Goal: Task Accomplishment & Management: Use online tool/utility

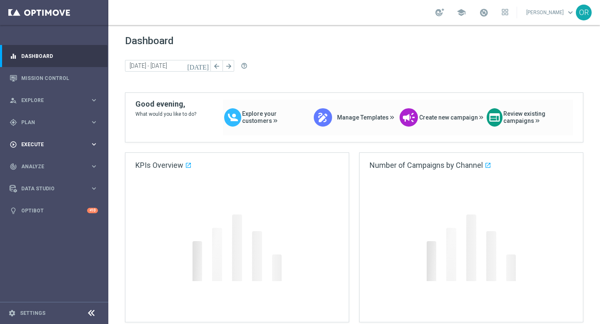
click at [46, 142] on span "Execute" at bounding box center [55, 144] width 69 height 5
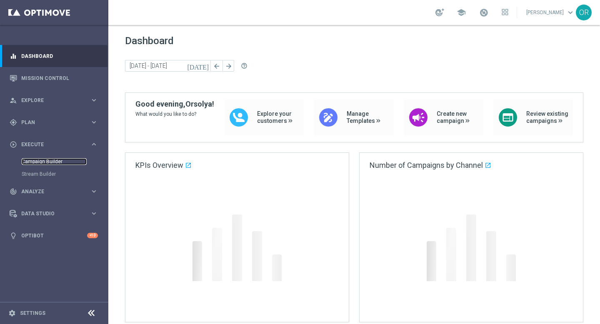
click at [59, 162] on link "Campaign Builder" at bounding box center [54, 161] width 65 height 7
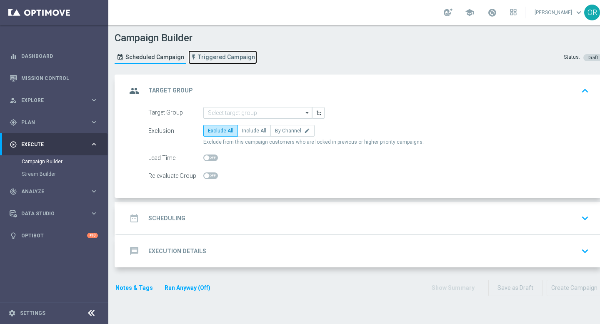
click at [229, 58] on span "Triggered Campaign" at bounding box center [226, 57] width 57 height 7
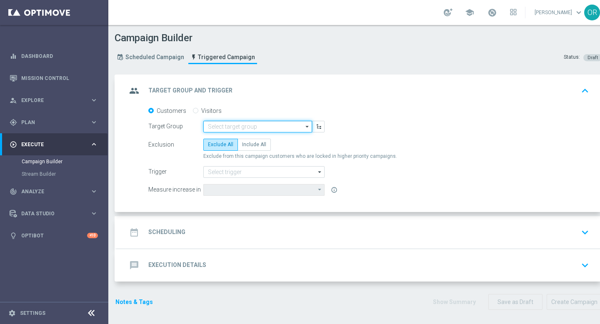
click at [249, 127] on input at bounding box center [257, 127] width 109 height 12
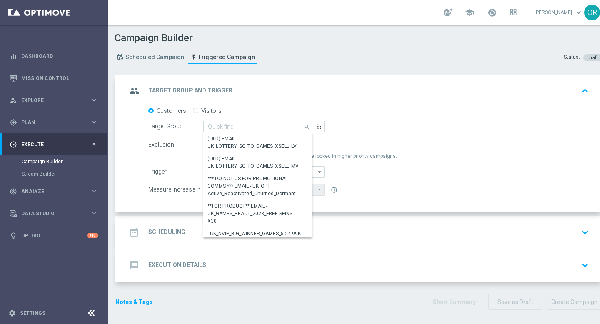
click at [262, 107] on div "Customers Visitors" at bounding box center [368, 110] width 440 height 7
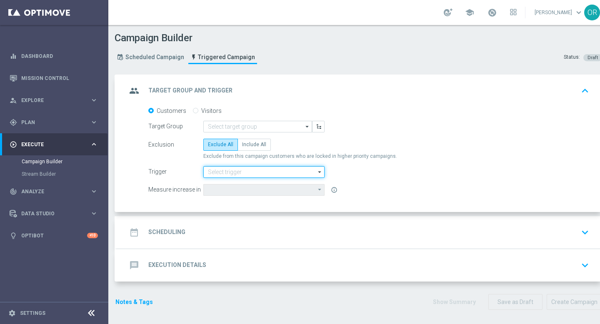
click at [247, 170] on input at bounding box center [263, 172] width 121 height 12
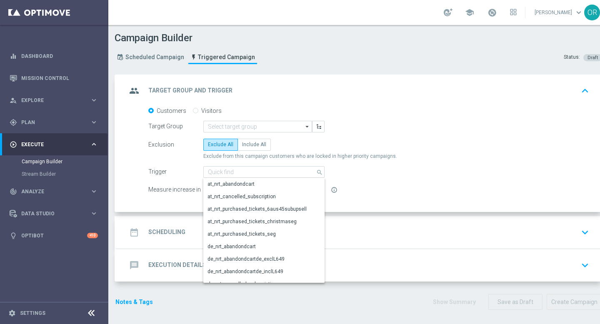
click at [285, 153] on span "Exclude from this campaign customers who are locked in higher priority campaign…" at bounding box center [300, 156] width 194 height 7
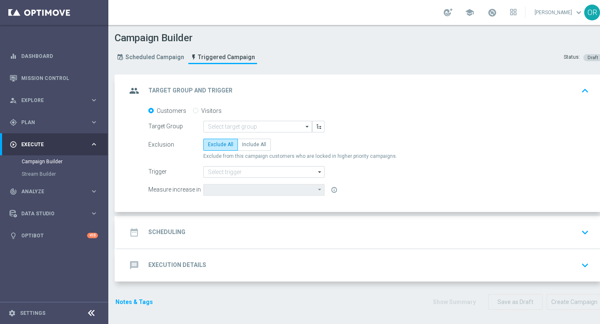
scroll to position [2, 0]
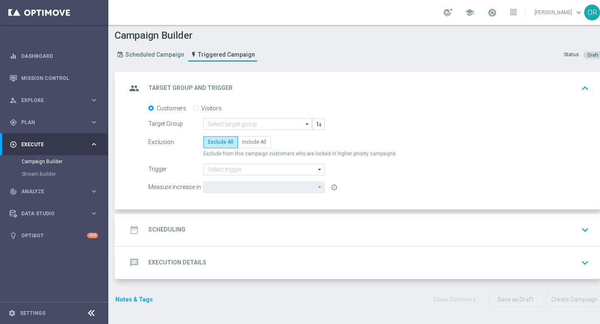
click at [194, 109] on input "Visitors" at bounding box center [195, 108] width 5 height 5
radio input "true"
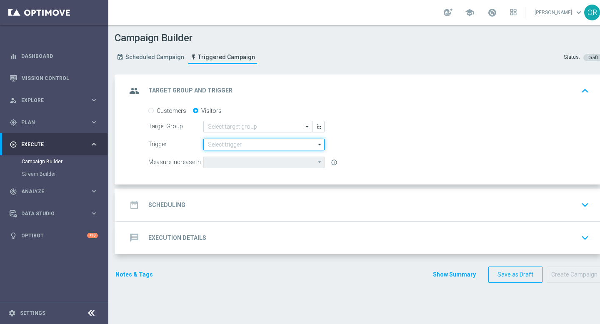
click at [231, 145] on input at bounding box center [263, 145] width 121 height 12
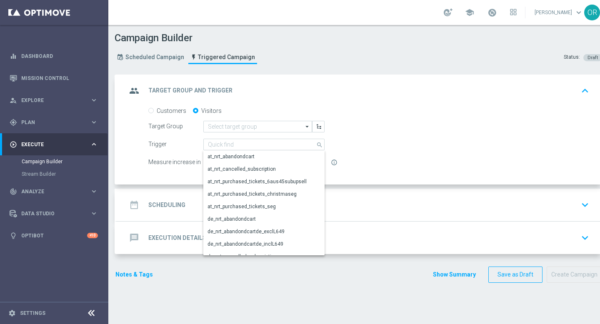
click at [235, 104] on div "group Target Group and Trigger keyboard_arrow_up" at bounding box center [359, 91] width 485 height 32
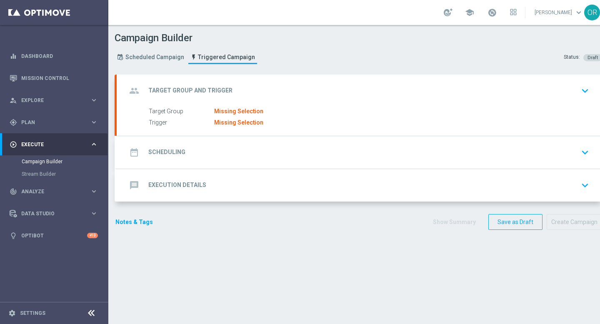
click at [195, 113] on label "Target Group" at bounding box center [181, 111] width 65 height 7
click at [586, 90] on icon "keyboard_arrow_down" at bounding box center [584, 91] width 12 height 12
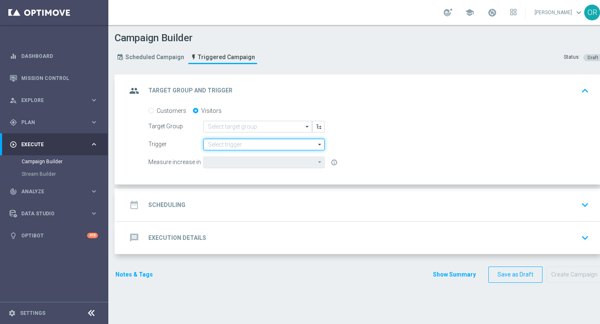
click at [246, 146] on input at bounding box center [263, 145] width 121 height 12
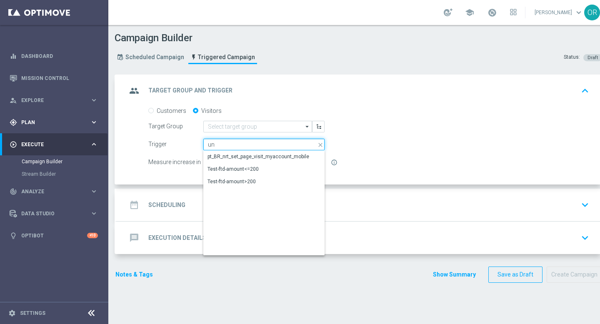
type input "un"
click at [36, 123] on span "Plan" at bounding box center [55, 122] width 69 height 5
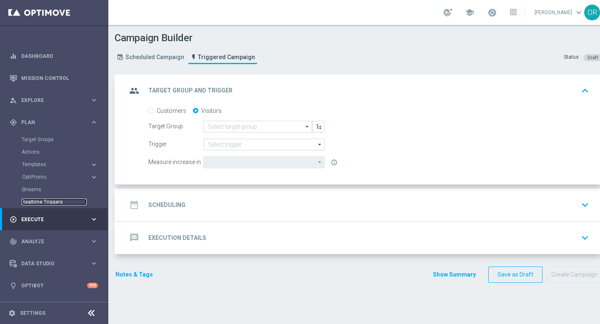
click at [56, 202] on link "Realtime Triggers" at bounding box center [54, 202] width 65 height 7
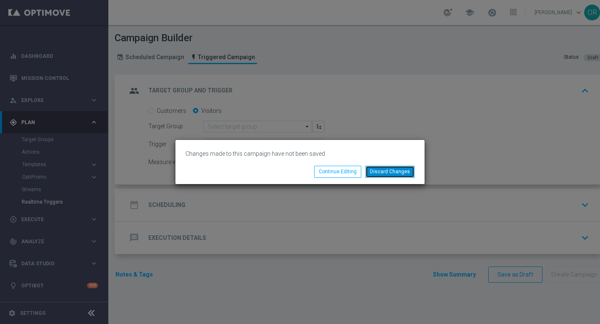
click at [386, 172] on button "Discard Changes" at bounding box center [389, 172] width 49 height 12
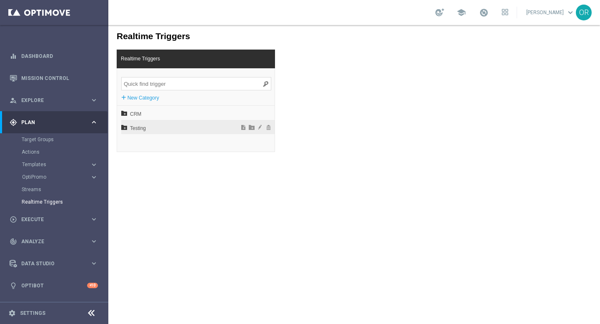
click at [165, 126] on span "Testing" at bounding box center [176, 128] width 92 height 14
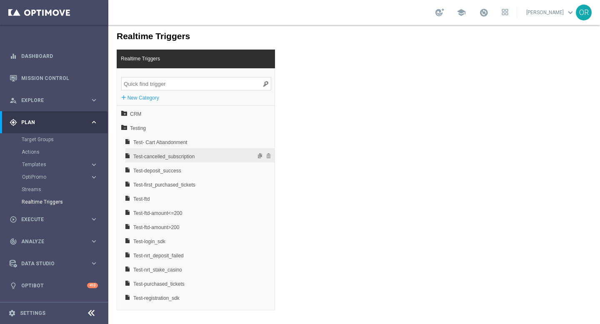
click at [205, 158] on span "Test-cancelled_subscription" at bounding box center [178, 156] width 90 height 14
click at [208, 156] on span "Test-cancelled_subscription" at bounding box center [178, 156] width 90 height 14
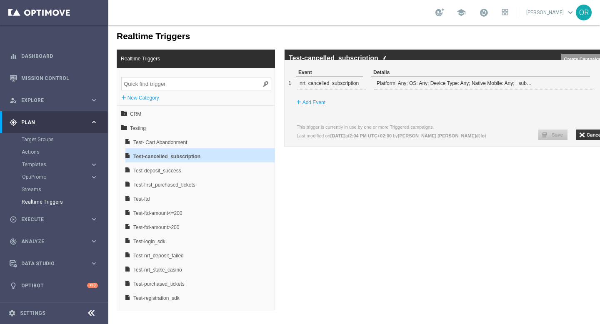
click at [589, 57] on input "Create Campaign" at bounding box center [582, 59] width 43 height 10
click at [322, 107] on label "Add Event" at bounding box center [313, 102] width 23 height 8
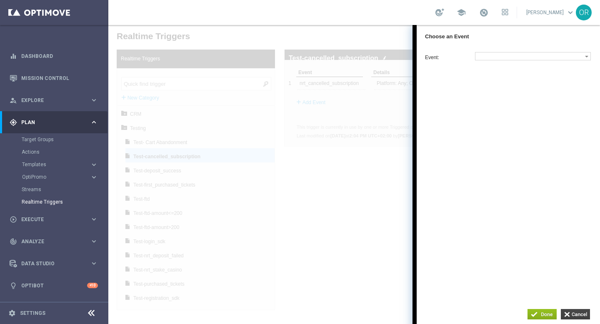
click at [579, 312] on input "button" at bounding box center [574, 314] width 29 height 10
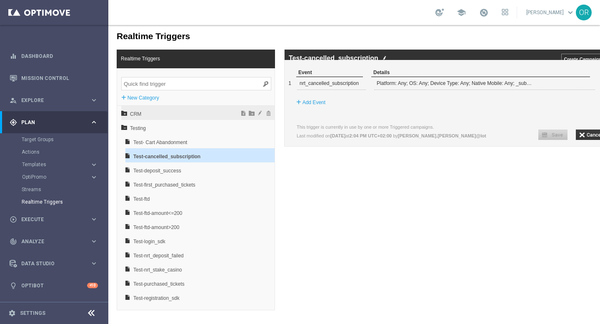
click at [156, 114] on span "CRM" at bounding box center [176, 114] width 92 height 14
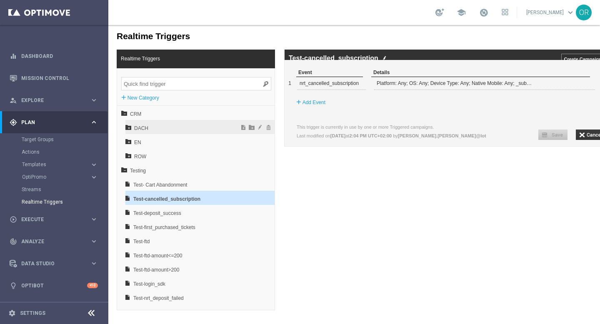
click at [149, 129] on span "DACH" at bounding box center [179, 128] width 90 height 14
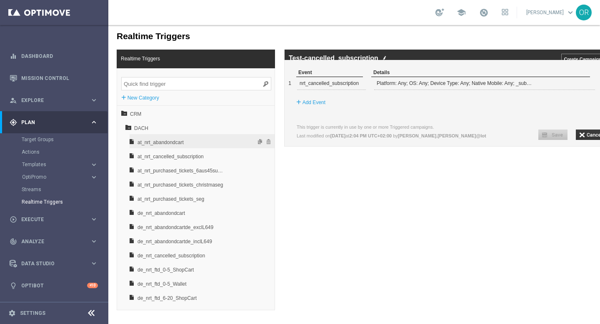
click at [169, 142] on span "at_nrt_abandondcart" at bounding box center [180, 142] width 87 height 14
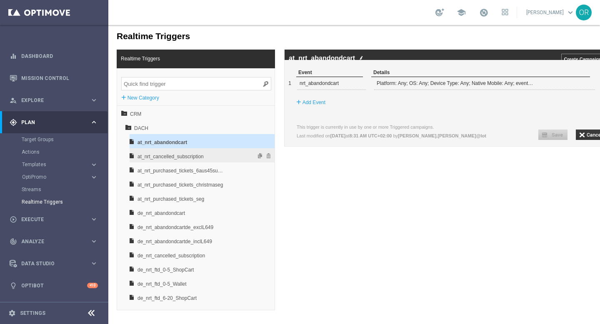
click at [183, 156] on span "at_nrt_cancelled_subscription" at bounding box center [180, 156] width 87 height 14
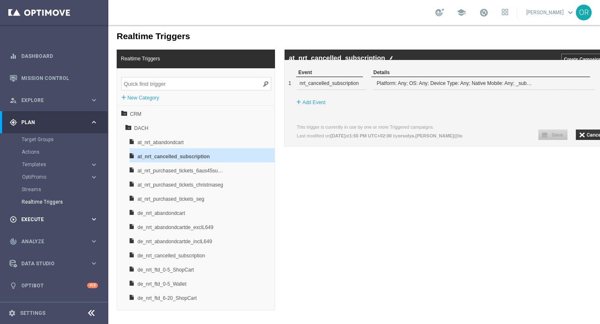
click at [47, 218] on span "Execute" at bounding box center [55, 219] width 69 height 5
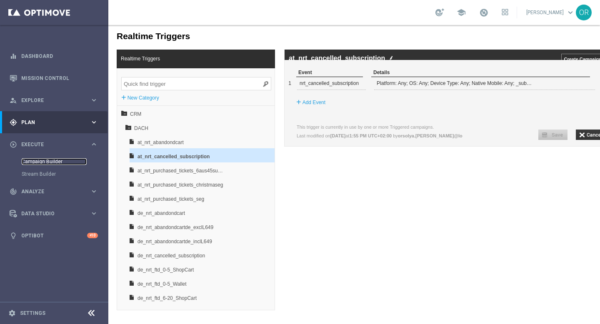
click at [46, 164] on link "Campaign Builder" at bounding box center [54, 161] width 65 height 7
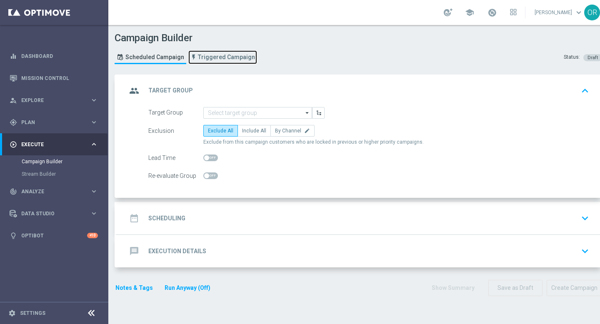
click at [230, 60] on span "Triggered Campaign" at bounding box center [226, 57] width 57 height 7
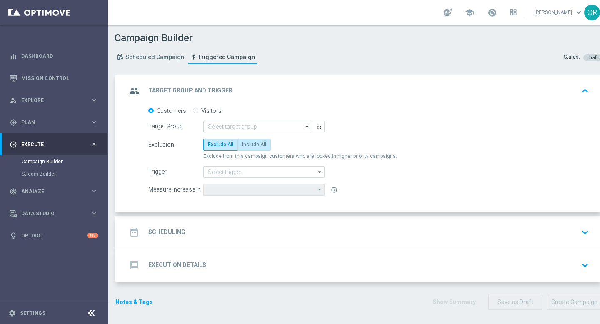
click at [260, 144] on span "Include All" at bounding box center [254, 145] width 24 height 6
click at [247, 144] on input "Include All" at bounding box center [244, 145] width 5 height 5
radio input "true"
click at [218, 146] on span "Exclude All" at bounding box center [220, 145] width 25 height 6
click at [213, 146] on input "Exclude All" at bounding box center [210, 145] width 5 height 5
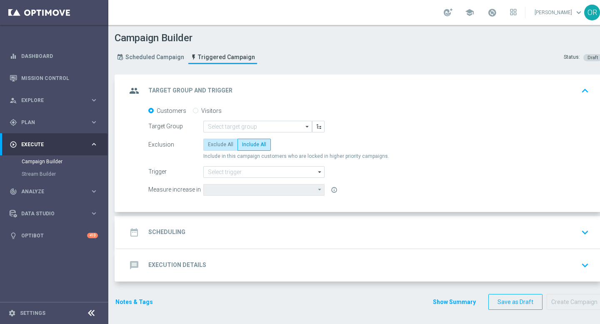
radio input "true"
click at [42, 121] on span "Plan" at bounding box center [55, 122] width 69 height 5
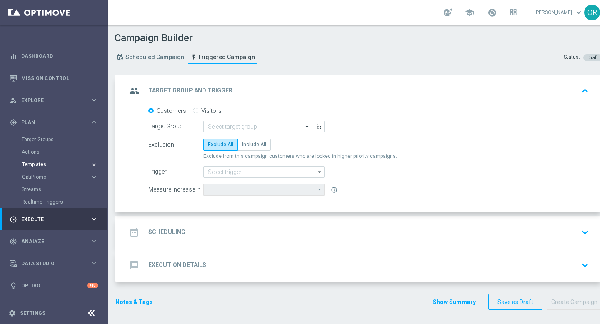
click at [54, 167] on button "Templates keyboard_arrow_right" at bounding box center [60, 164] width 77 height 7
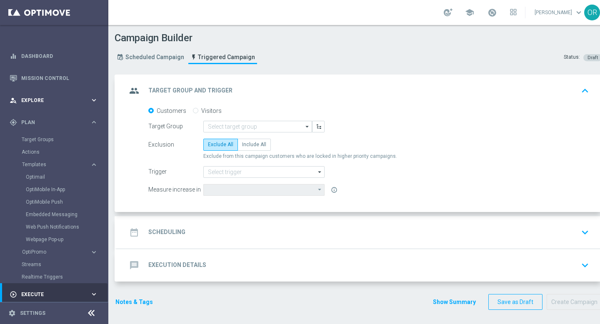
click at [37, 98] on span "Explore" at bounding box center [55, 100] width 69 height 5
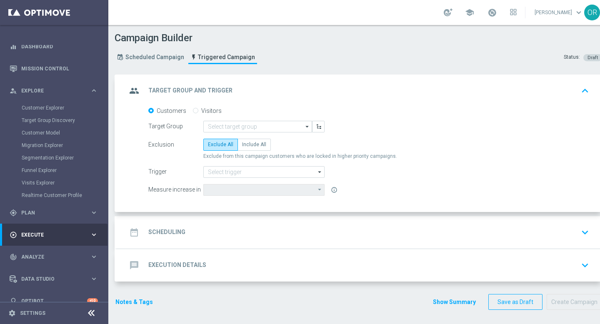
scroll to position [22, 0]
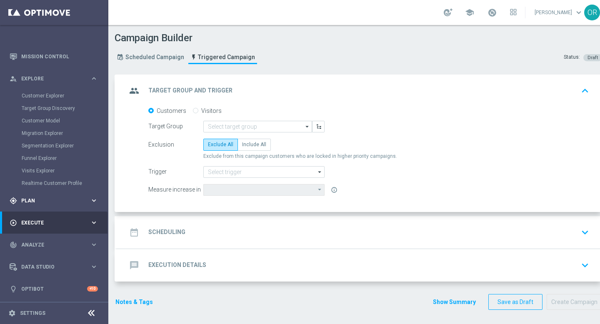
click at [45, 202] on span "Plan" at bounding box center [55, 200] width 69 height 5
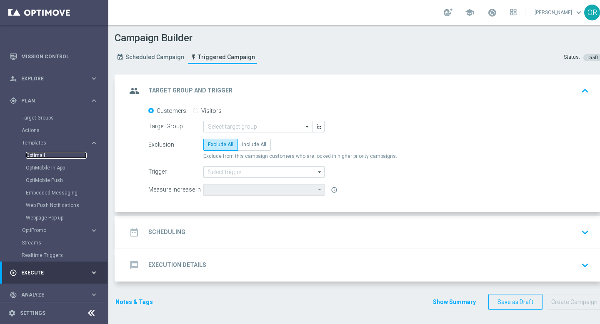
click at [40, 155] on link "Optimail" at bounding box center [56, 155] width 61 height 7
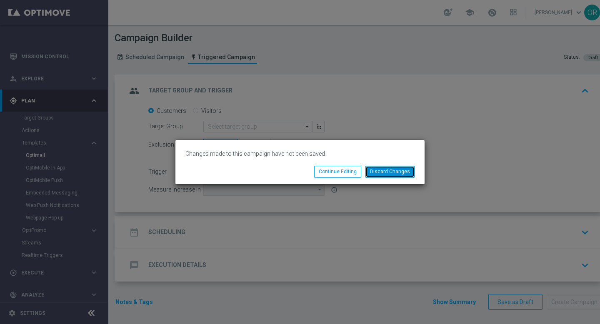
click at [400, 169] on button "Discard Changes" at bounding box center [389, 172] width 49 height 12
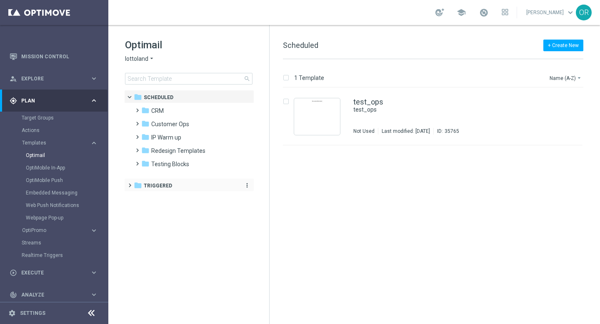
click at [165, 184] on span "Triggered" at bounding box center [158, 185] width 28 height 7
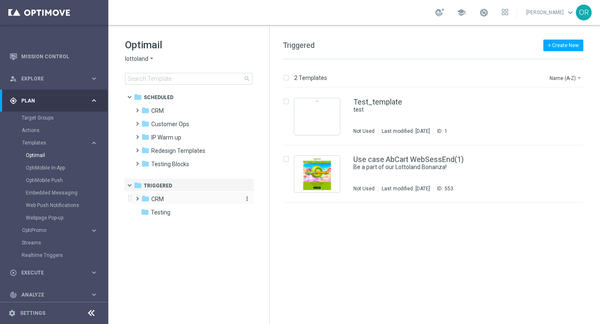
click at [169, 198] on div "folder CRM" at bounding box center [189, 199] width 96 height 10
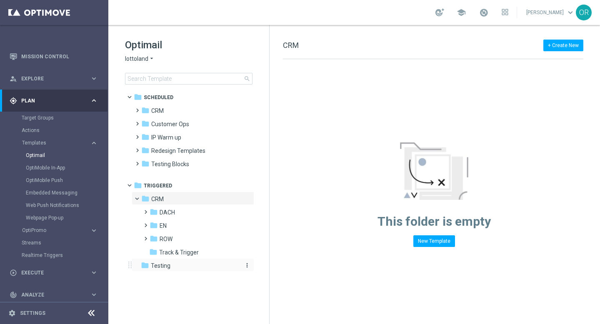
click at [172, 263] on div "folder Testing" at bounding box center [189, 266] width 96 height 10
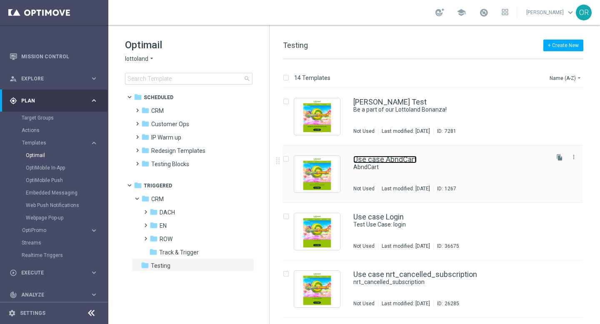
click at [386, 160] on link "Use case AbndCart" at bounding box center [384, 159] width 63 height 7
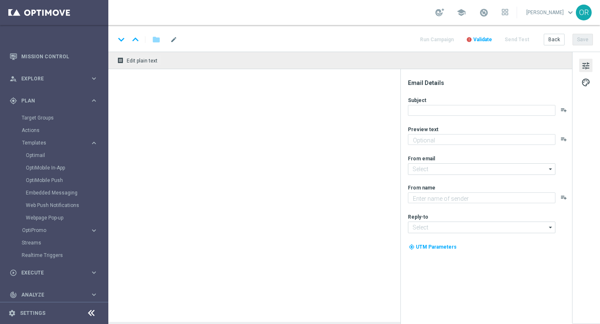
type textarea "T&T testing"
type input "[EMAIL_ADDRESS][DOMAIN_NAME]"
type textarea "[%FIRST_NAME%]"
type input "[EMAIL_ADDRESS][DOMAIN_NAME]"
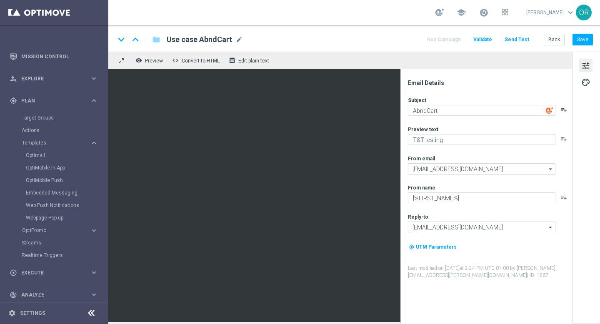
click at [436, 42] on div "Run Campaign Validate Send Test Back Save" at bounding box center [508, 39] width 167 height 11
click at [435, 39] on div "Run Campaign Validate Send Test Back Save" at bounding box center [508, 39] width 167 height 11
click at [478, 42] on button "Validate" at bounding box center [482, 39] width 21 height 11
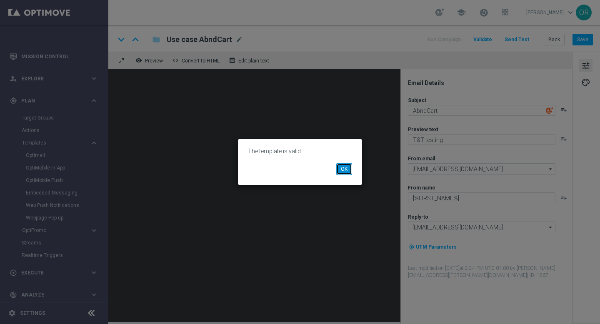
click at [346, 170] on button "OK" at bounding box center [344, 169] width 16 height 12
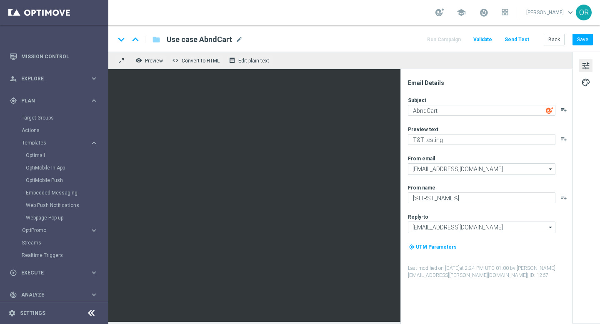
click at [484, 39] on span "Validate" at bounding box center [482, 40] width 19 height 6
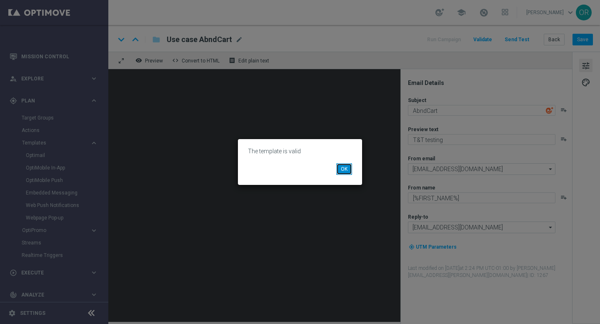
click at [347, 169] on button "OK" at bounding box center [344, 169] width 16 height 12
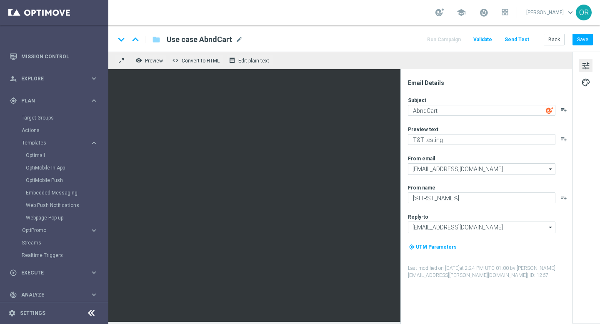
click at [446, 40] on div "Run Campaign Validate Send Test Back Save" at bounding box center [508, 39] width 167 height 11
click at [550, 40] on button "Back" at bounding box center [553, 40] width 21 height 12
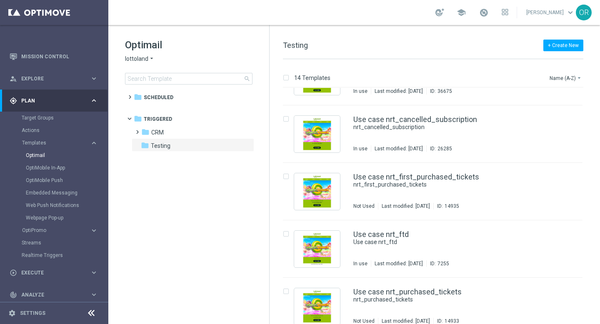
scroll to position [158, 0]
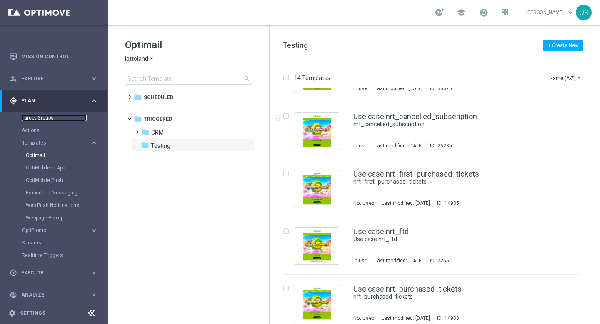
click at [40, 119] on link "Target Groups" at bounding box center [54, 117] width 65 height 7
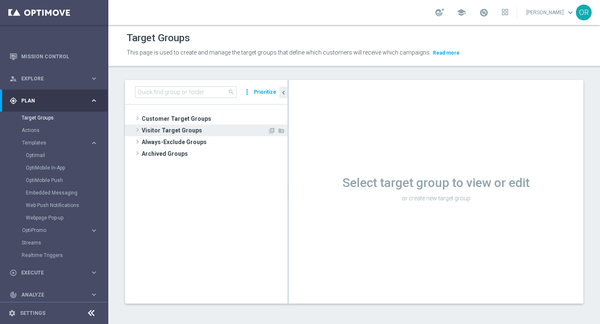
click at [155, 129] on span "Visitor Target Groups" at bounding box center [205, 130] width 126 height 12
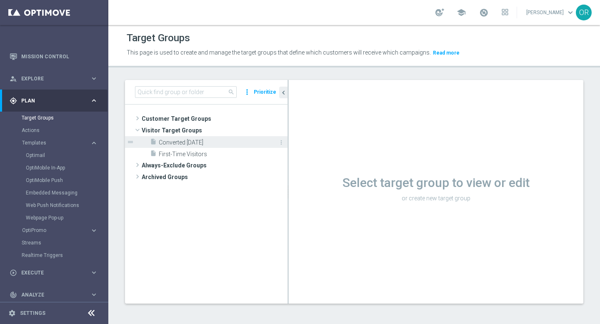
click at [189, 140] on span "Converted [DATE]" at bounding box center [214, 142] width 110 height 7
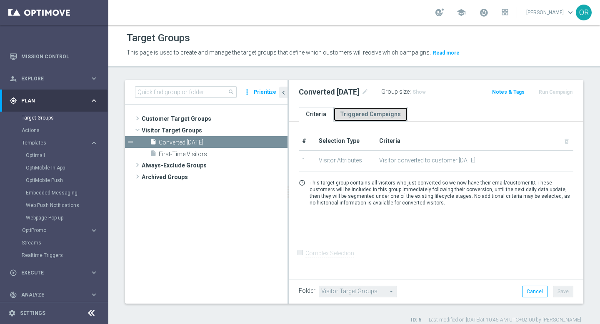
click at [377, 117] on link "Triggered Campaigns" at bounding box center [370, 114] width 75 height 15
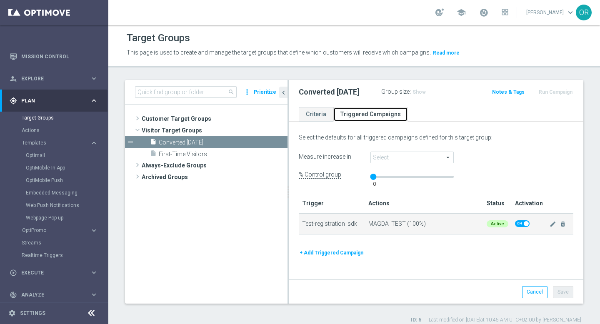
scroll to position [0, 0]
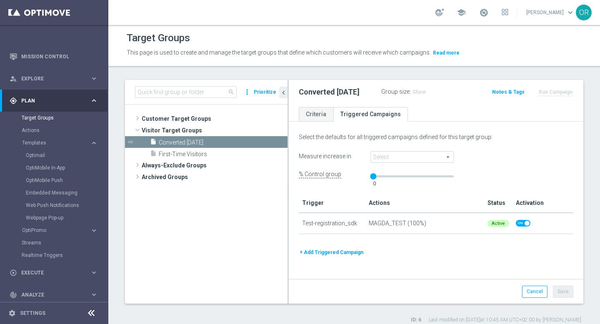
click at [339, 252] on button "+ Add Triggered Campaign" at bounding box center [331, 252] width 65 height 9
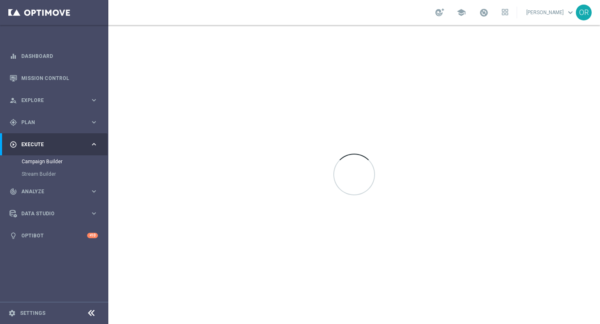
scroll to position [0, 0]
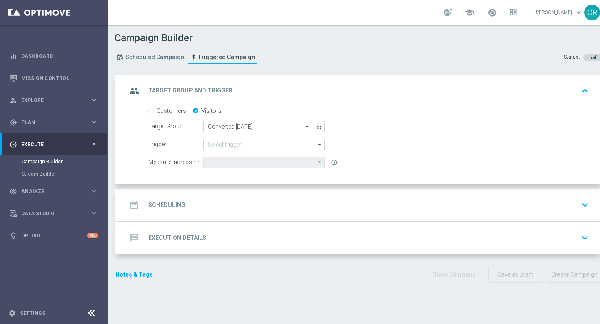
type input "Deposit Amount"
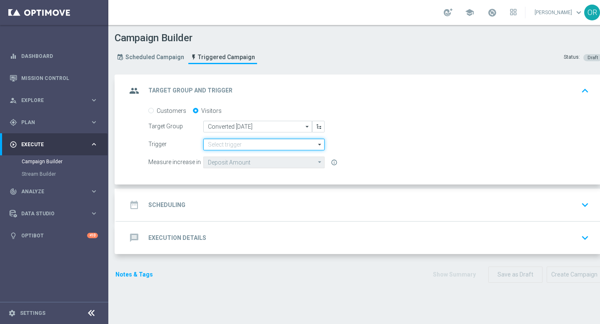
click at [291, 145] on input at bounding box center [263, 145] width 121 height 12
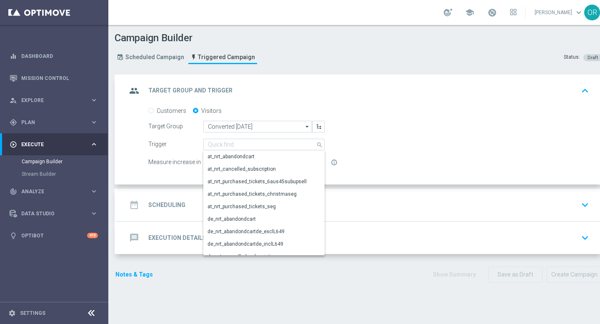
click at [285, 98] on div "group Target Group and Trigger keyboard_arrow_up" at bounding box center [359, 91] width 465 height 16
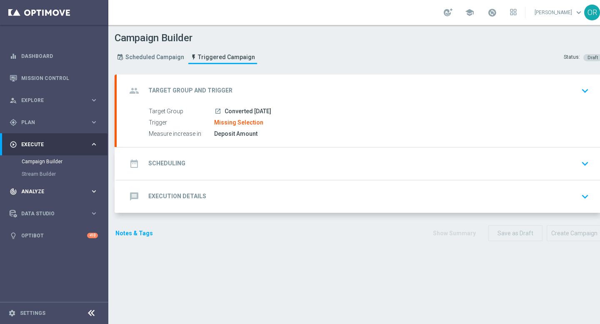
click at [41, 192] on span "Analyze" at bounding box center [55, 191] width 69 height 5
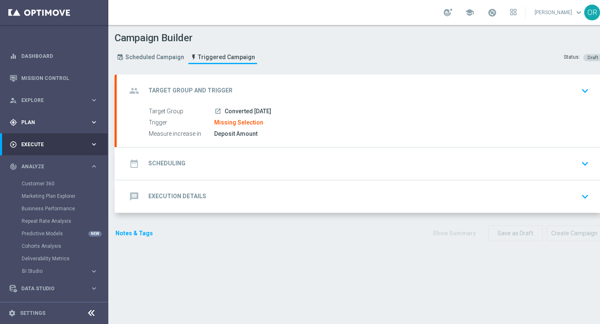
click at [37, 121] on span "Plan" at bounding box center [55, 122] width 69 height 5
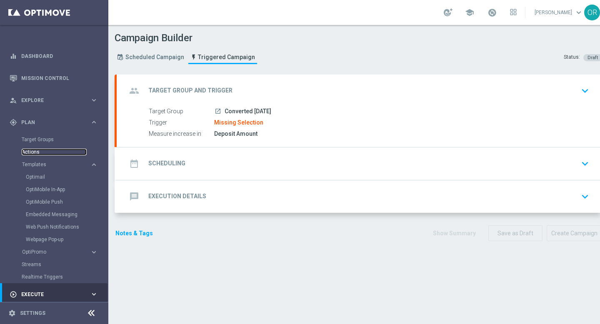
click at [37, 153] on link "Actions" at bounding box center [54, 152] width 65 height 7
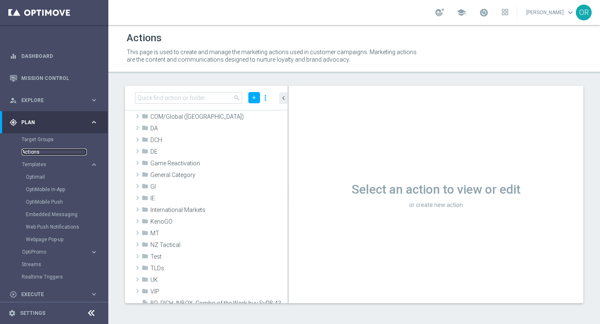
scroll to position [209, 0]
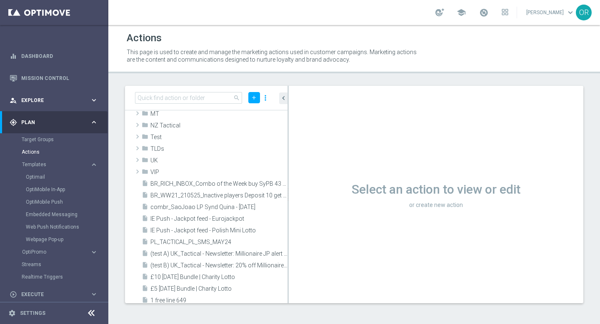
click at [42, 100] on span "Explore" at bounding box center [55, 100] width 69 height 5
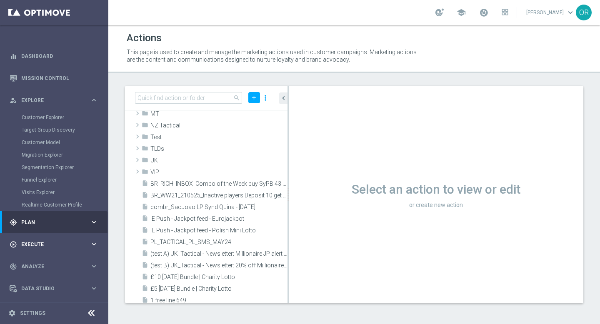
click at [61, 245] on span "Execute" at bounding box center [55, 244] width 69 height 5
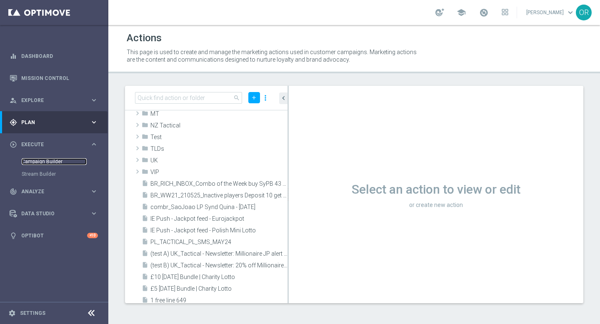
click at [55, 162] on link "Campaign Builder" at bounding box center [54, 161] width 65 height 7
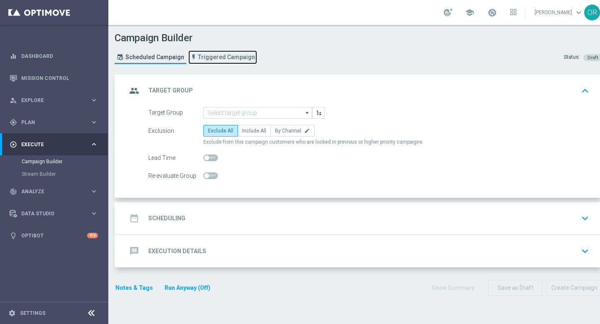
click at [209, 56] on span "Triggered Campaign" at bounding box center [226, 57] width 57 height 7
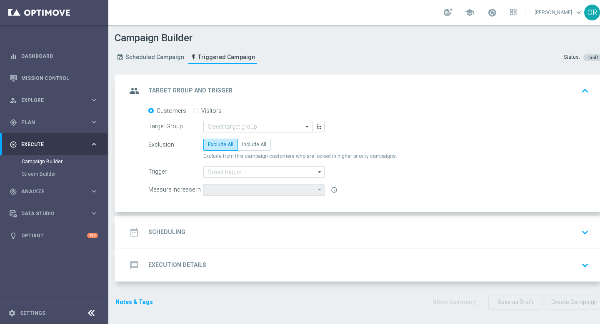
click at [308, 126] on icon "arrow_drop_down" at bounding box center [307, 126] width 8 height 11
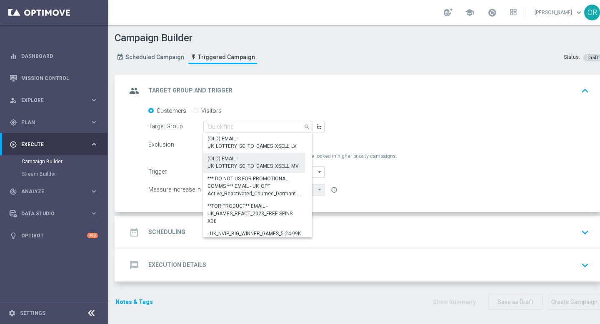
click at [271, 157] on div "(OLD) EMAIL - UK_LOTTERY_SC_TO_GAMES_XSELL_MV" at bounding box center [253, 162] width 93 height 15
type input "(OLD) EMAIL - UK_LOTTERY_SC_TO_GAMES_XSELL_MV"
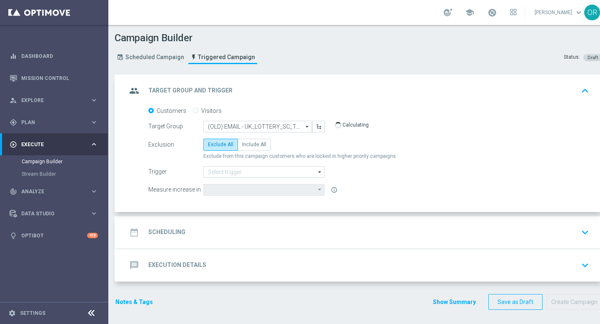
type input "Deposit Amount"
click at [45, 177] on link "Stream Builder" at bounding box center [54, 174] width 65 height 7
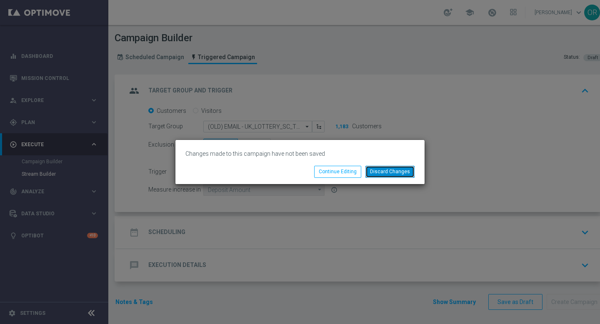
click at [383, 170] on button "Discard Changes" at bounding box center [389, 172] width 49 height 12
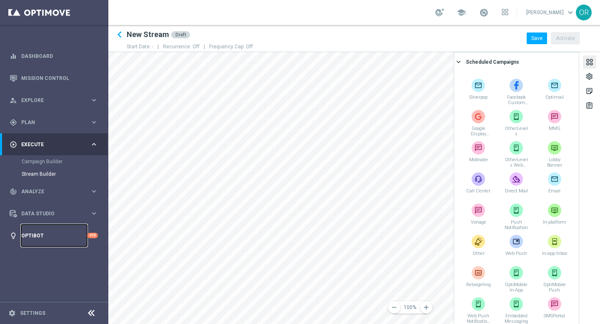
click at [43, 235] on link "Optibot" at bounding box center [54, 235] width 66 height 22
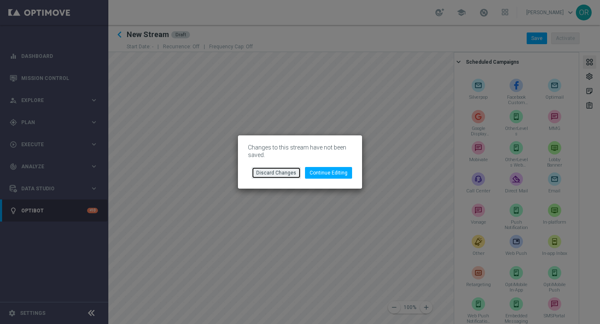
click at [285, 174] on button "Discard Changes" at bounding box center [275, 173] width 49 height 12
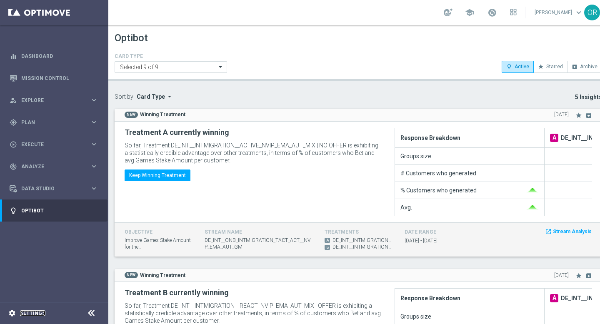
click at [38, 313] on link "Settings" at bounding box center [32, 313] width 25 height 5
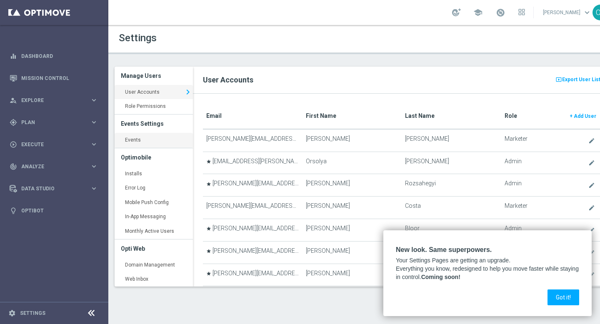
click at [159, 142] on link "Events keyboard_arrow_right" at bounding box center [153, 140] width 78 height 15
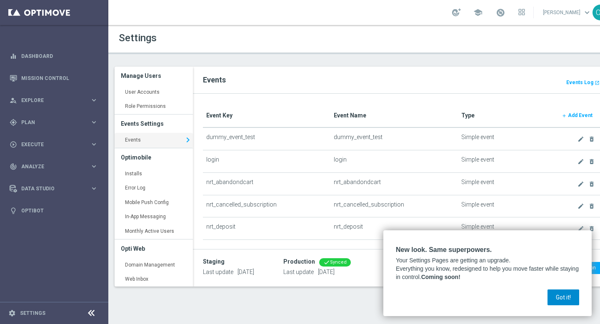
click at [568, 299] on button "Got it!" at bounding box center [563, 297] width 32 height 16
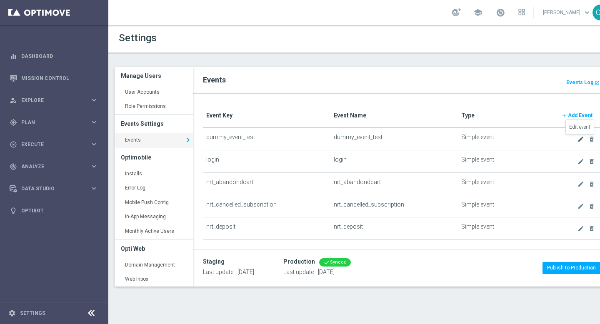
click at [579, 139] on icon "create" at bounding box center [580, 139] width 7 height 7
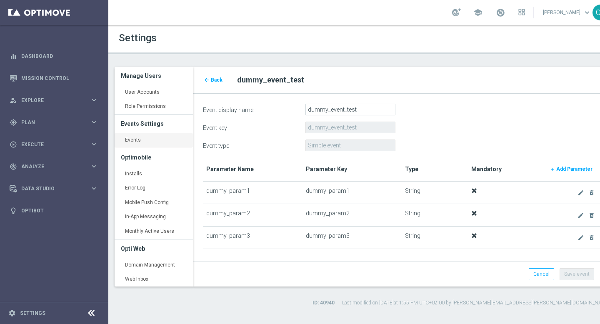
click at [147, 144] on link "Events keyboard_arrow_right" at bounding box center [153, 140] width 78 height 15
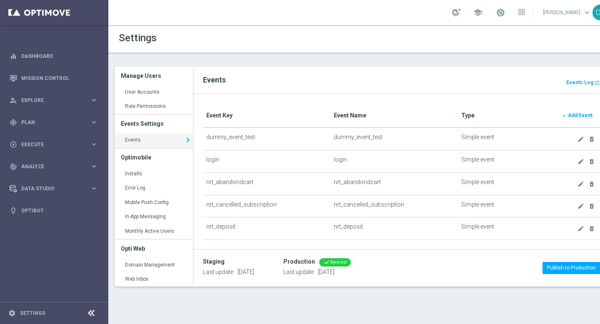
click at [581, 112] on b "Add Event" at bounding box center [579, 115] width 25 height 6
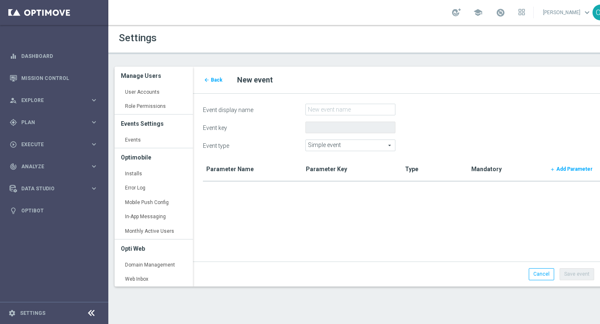
click at [330, 146] on span "Simple event" at bounding box center [350, 145] width 89 height 11
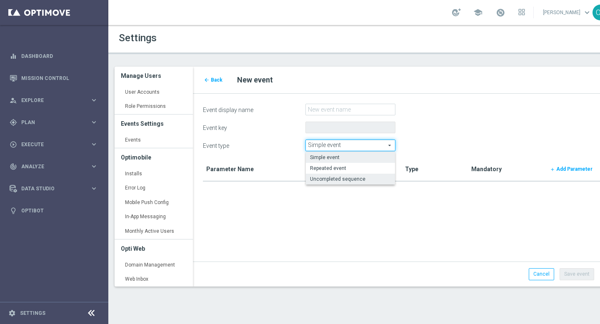
click at [336, 177] on span "Uncompleted sequence" at bounding box center [350, 179] width 81 height 7
type input "Uncompleted sequence"
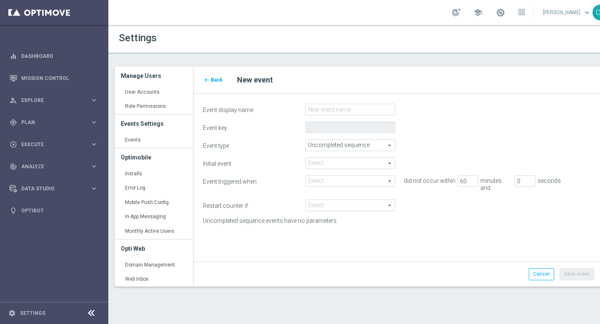
drag, startPoint x: 332, startPoint y: 217, endPoint x: 269, endPoint y: 206, distance: 64.7
click at [269, 206] on div "Initial event Select arrow_drop_down search Event triggered when Select arrow_d…" at bounding box center [401, 191] width 397 height 69
drag, startPoint x: 333, startPoint y: 214, endPoint x: 250, endPoint y: 209, distance: 83.8
click at [250, 209] on div "Initial event Select arrow_drop_down search Event triggered when Select arrow_d…" at bounding box center [401, 191] width 397 height 69
click at [252, 217] on label "Uncompleted sequence events have no parameters" at bounding box center [282, 220] width 171 height 7
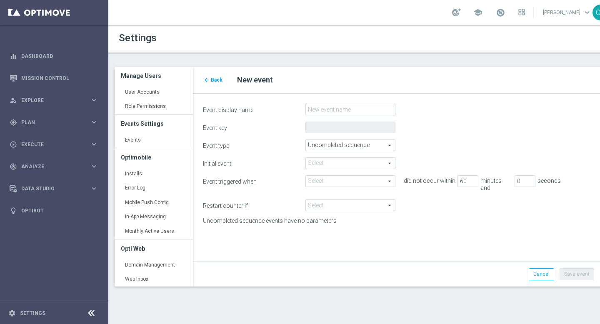
click at [252, 217] on label "Uncompleted sequence events have no parameters" at bounding box center [282, 220] width 171 height 7
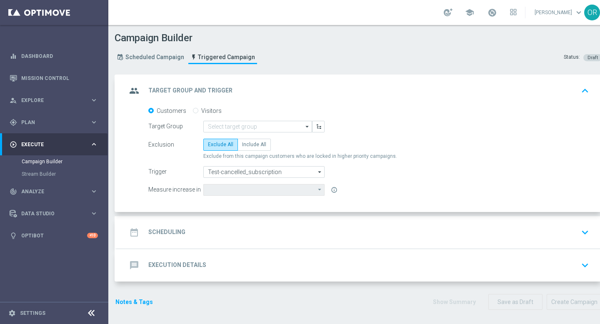
click at [306, 127] on icon "arrow_drop_down" at bounding box center [307, 126] width 8 height 11
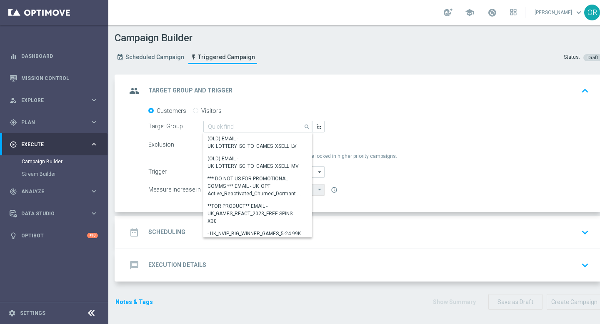
click at [320, 95] on div "group Target Group and Trigger keyboard_arrow_up" at bounding box center [359, 91] width 465 height 16
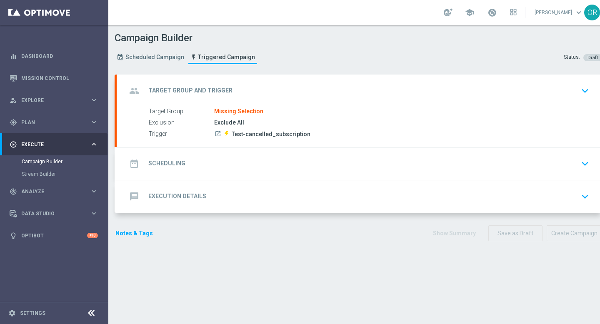
click at [239, 117] on div "Target Group Missing Selection Exclusion Exclude All Trigger launch Test-cancel…" at bounding box center [359, 123] width 485 height 32
click at [584, 89] on icon "keyboard_arrow_down" at bounding box center [584, 91] width 12 height 12
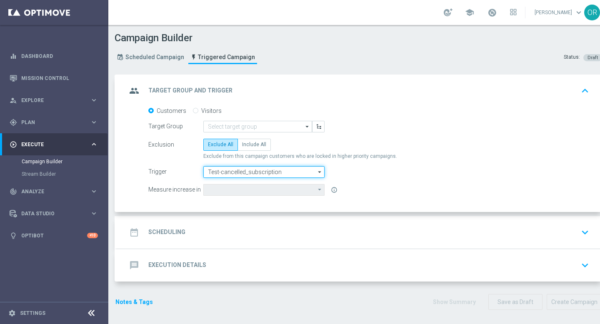
click at [276, 172] on input "Test-cancelled_subscription" at bounding box center [263, 172] width 121 height 12
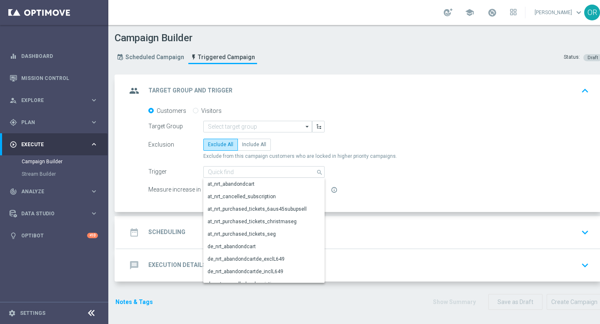
click at [352, 160] on form "Customers Visitors Target Group arrow_drop_down Show Selected 0 of NaN" at bounding box center [368, 151] width 440 height 89
type input "Test-cancelled_subscription"
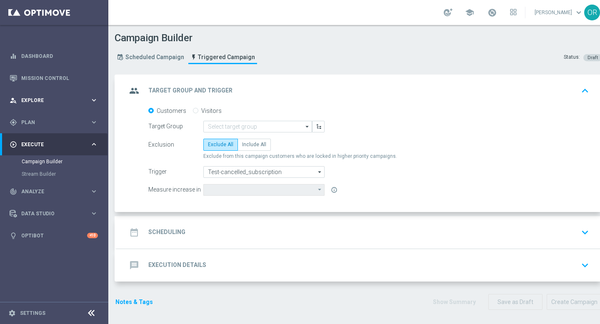
click at [46, 101] on span "Explore" at bounding box center [55, 100] width 69 height 5
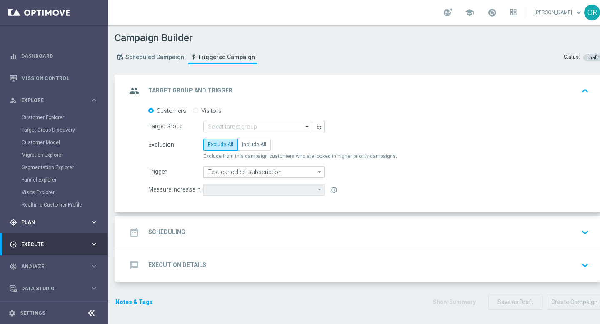
click at [33, 224] on span "Plan" at bounding box center [55, 222] width 69 height 5
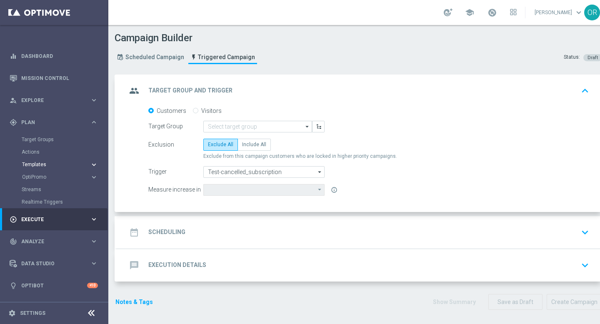
click at [46, 167] on button "Templates keyboard_arrow_right" at bounding box center [60, 164] width 77 height 7
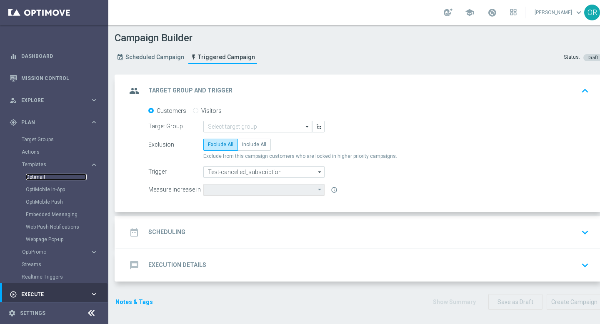
click at [46, 176] on link "Optimail" at bounding box center [56, 177] width 61 height 7
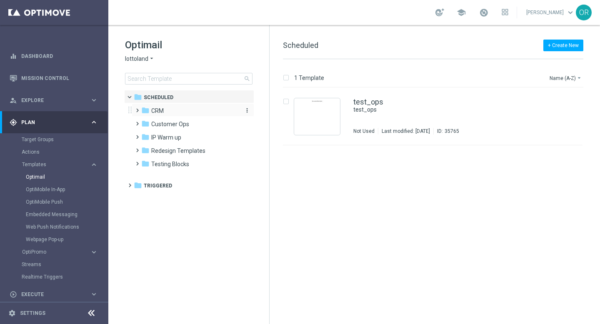
click at [172, 112] on div "folder CRM" at bounding box center [189, 111] width 96 height 10
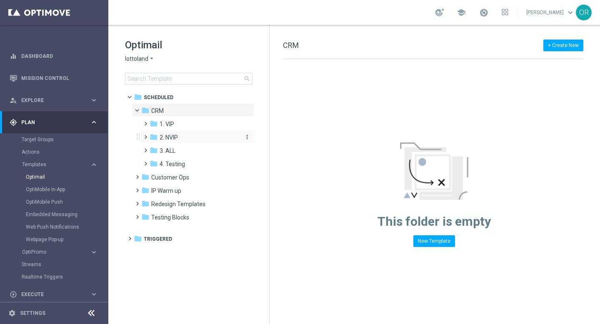
click at [175, 137] on span "2. NVIP" at bounding box center [168, 137] width 18 height 7
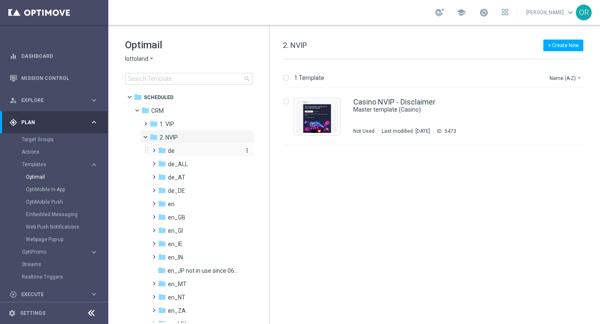
click at [177, 149] on div "folder de" at bounding box center [199, 151] width 82 height 10
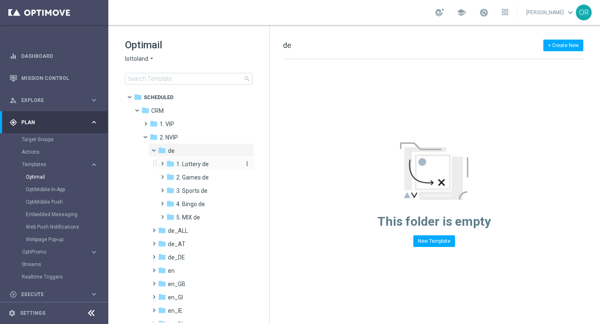
click at [188, 164] on span "1. Lottery de" at bounding box center [192, 163] width 32 height 7
click at [200, 179] on span "AUT LT de" at bounding box center [197, 177] width 27 height 7
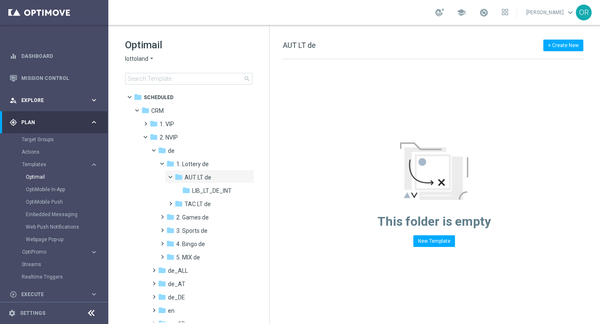
click at [43, 100] on span "Explore" at bounding box center [55, 100] width 69 height 5
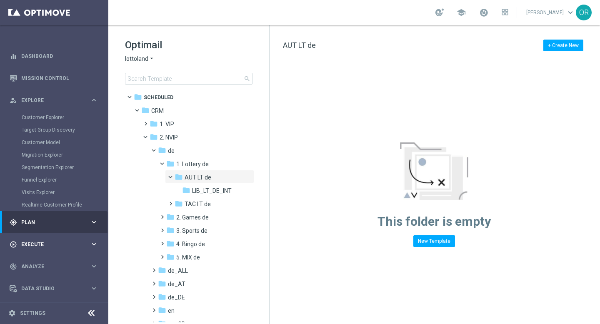
click at [49, 244] on span "Execute" at bounding box center [55, 244] width 69 height 5
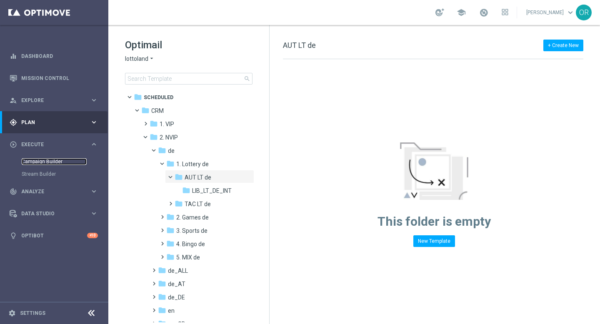
click at [57, 163] on link "Campaign Builder" at bounding box center [54, 161] width 65 height 7
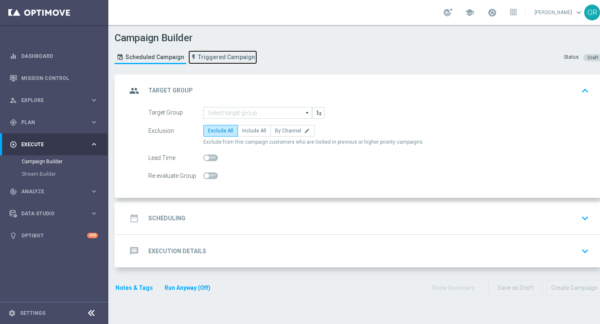
click at [213, 56] on span "Triggered Campaign" at bounding box center [226, 57] width 57 height 7
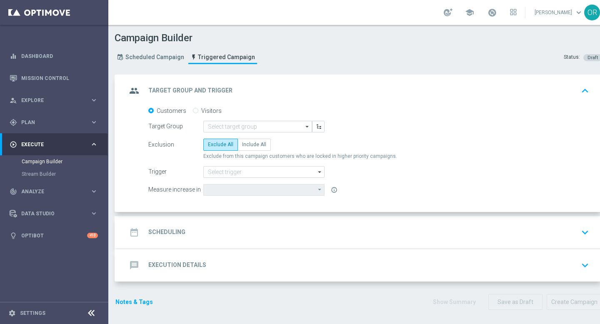
click at [209, 109] on label "Visitors" at bounding box center [211, 110] width 20 height 7
click at [198, 109] on input "Visitors" at bounding box center [195, 111] width 5 height 5
radio input "true"
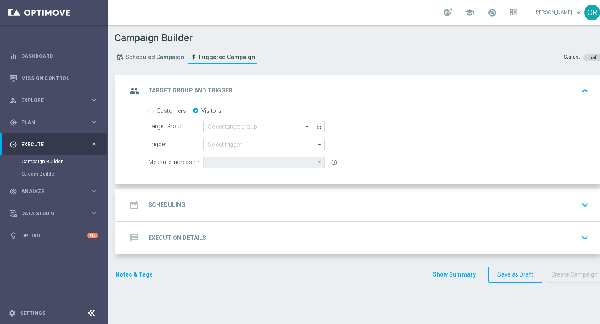
click at [169, 112] on label "Customers" at bounding box center [172, 110] width 30 height 7
click at [154, 112] on input "Customers" at bounding box center [150, 111] width 5 height 5
radio input "true"
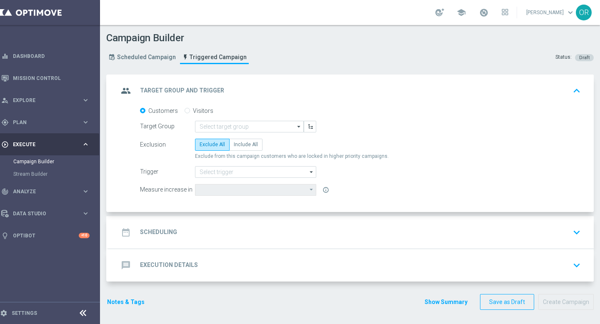
scroll to position [2, 0]
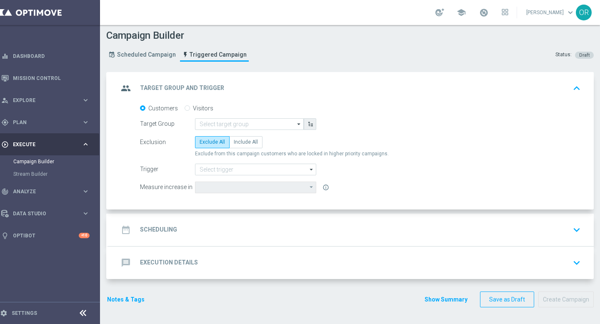
click at [308, 125] on icon "button" at bounding box center [310, 124] width 6 height 6
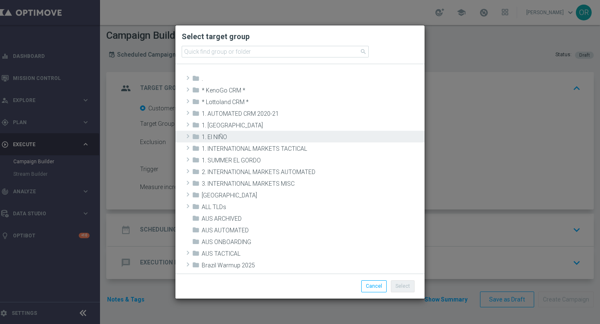
click at [252, 137] on span "1. El NIÑO" at bounding box center [312, 137] width 221 height 7
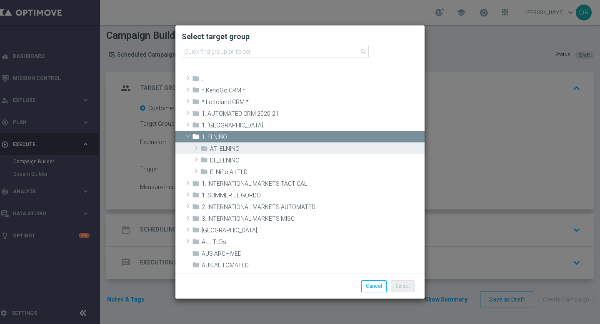
click at [240, 147] on span "AT_ELNINO" at bounding box center [316, 148] width 212 height 7
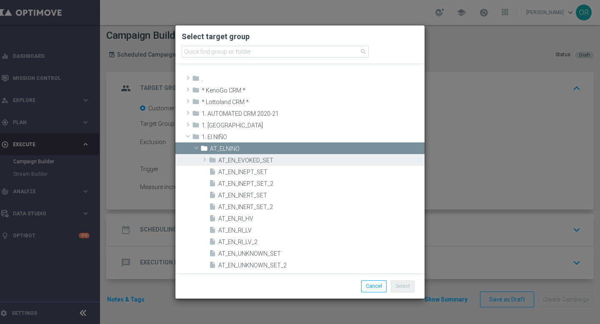
click at [244, 159] on span "AT_EN_EVOKED_SET" at bounding box center [320, 160] width 204 height 7
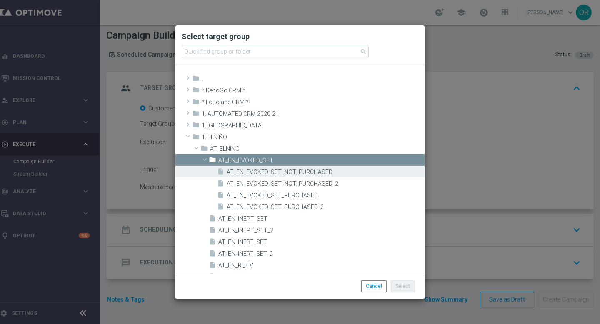
click at [258, 172] on span "AT_EN_EVOKED_SET_NOT_PURCHASED" at bounding box center [324, 172] width 196 height 7
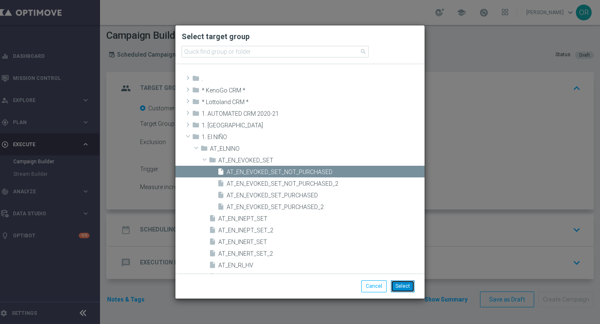
click at [406, 284] on button "Select" at bounding box center [403, 286] width 24 height 12
type input "AT_EN_EVOKED_SET_NOT_PURCHASED"
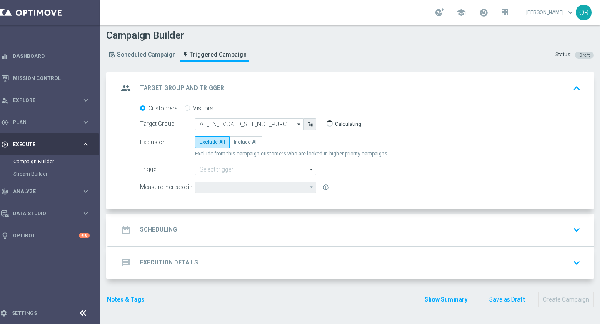
type input "Deposit Amount"
